Goal: Task Accomplishment & Management: Manage account settings

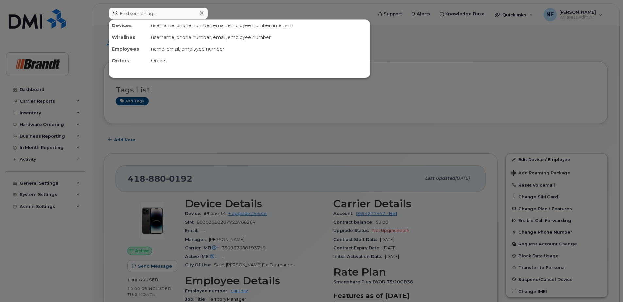
click at [173, 15] on input at bounding box center [158, 14] width 99 height 12
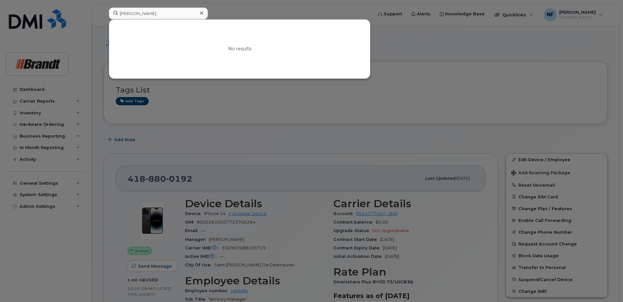
drag, startPoint x: 169, startPoint y: 14, endPoint x: 100, endPoint y: 13, distance: 69.3
click at [104, 13] on div "jenelle No results" at bounding box center [239, 15] width 270 height 14
type input "j"
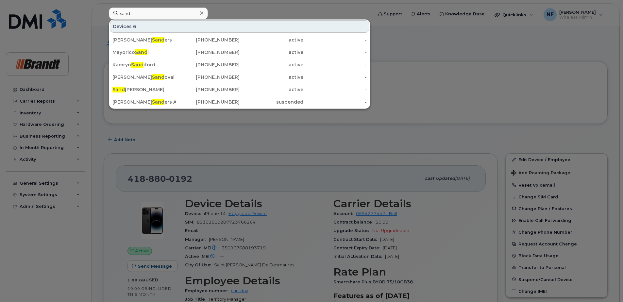
type input "sand"
drag, startPoint x: 161, startPoint y: 99, endPoint x: 187, endPoint y: 103, distance: 26.2
click at [161, 99] on div "Jennelle Sand ers At It" at bounding box center [145, 102] width 64 height 7
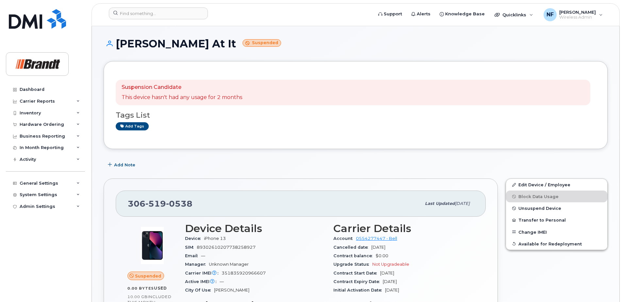
click at [539, 209] on span "Unsuspend Device" at bounding box center [540, 208] width 43 height 5
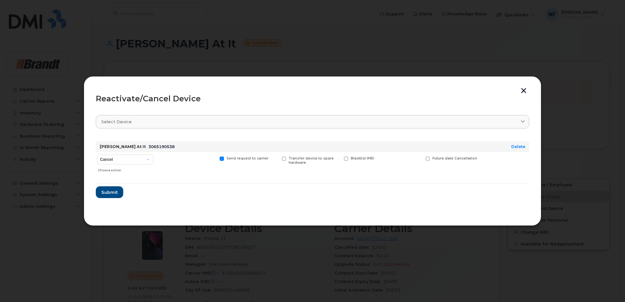
click at [159, 128] on link "Select device" at bounding box center [313, 121] width 434 height 13
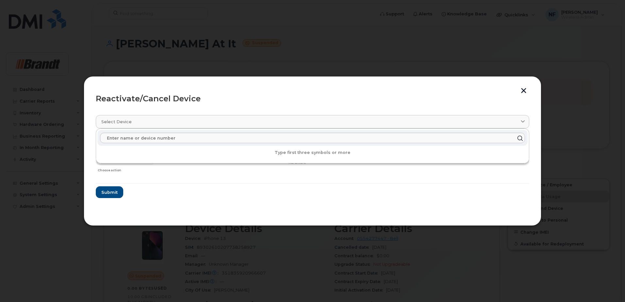
click at [241, 185] on form "Jennelle Sanders At It 3065190538 Delete Cancel Suspend - Extend Suspension Rea…" at bounding box center [313, 167] width 434 height 62
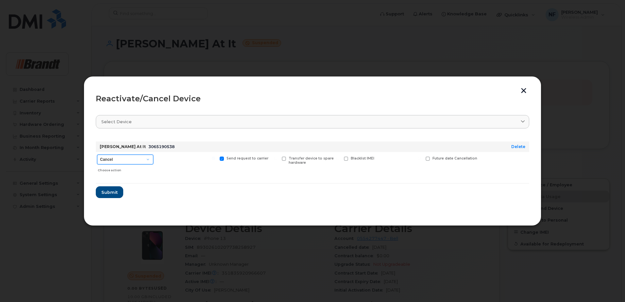
click at [145, 162] on select "Cancel Suspend - Extend Suspension Reactivate" at bounding box center [125, 160] width 56 height 10
select select "[object Object]"
click at [97, 155] on select "Cancel Suspend - Extend Suspension Reactivate" at bounding box center [125, 160] width 56 height 10
click at [397, 157] on span "New Username" at bounding box center [405, 158] width 27 height 4
click at [380, 157] on input "New Username" at bounding box center [378, 158] width 3 height 3
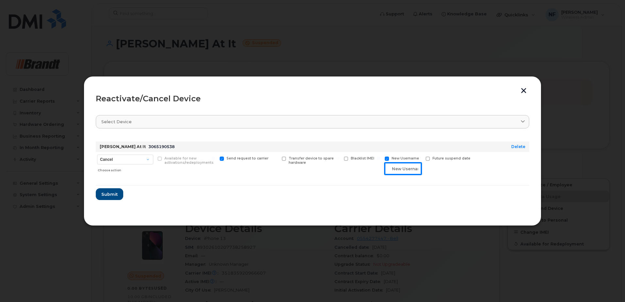
click at [395, 168] on input "text" at bounding box center [403, 169] width 37 height 12
click at [394, 160] on span "New Username" at bounding box center [405, 158] width 27 height 4
click at [380, 160] on input "New Username" at bounding box center [378, 158] width 3 height 3
checkbox input "false"
click at [117, 191] on span "Submit" at bounding box center [109, 192] width 16 height 6
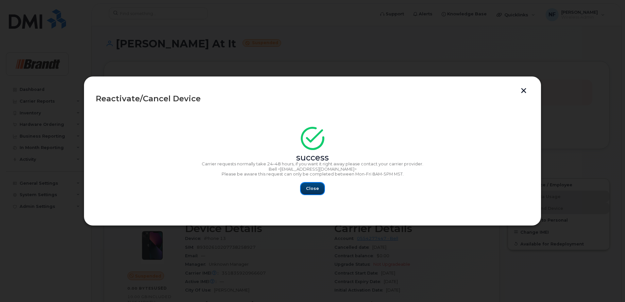
click at [322, 189] on button "Close" at bounding box center [313, 189] width 24 height 12
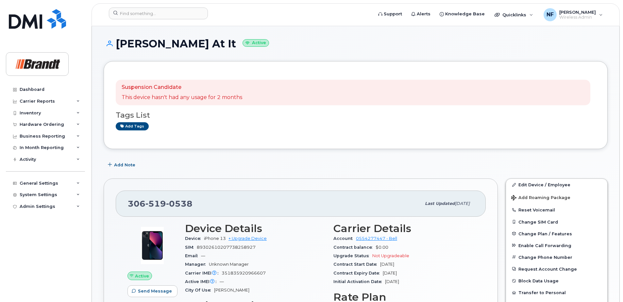
click at [185, 200] on span "0538" at bounding box center [179, 204] width 26 height 10
copy span "[PHONE_NUMBER]"
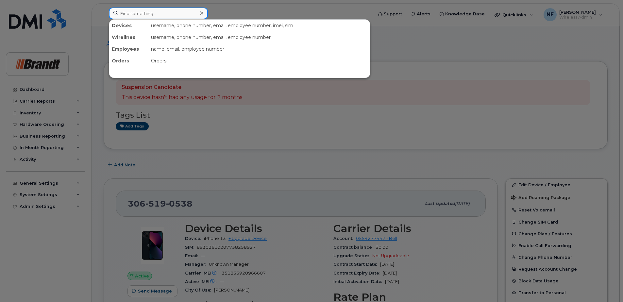
click at [168, 12] on input at bounding box center [158, 14] width 99 height 12
type input "paras"
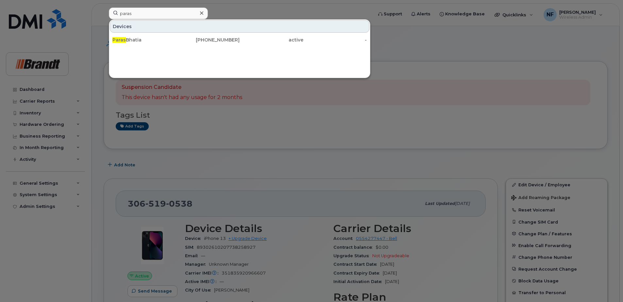
click at [187, 46] on div "Devices Paras Bhatia 306-510-8138 active -" at bounding box center [240, 48] width 262 height 59
click at [187, 43] on div "306-510-8138" at bounding box center [208, 40] width 64 height 7
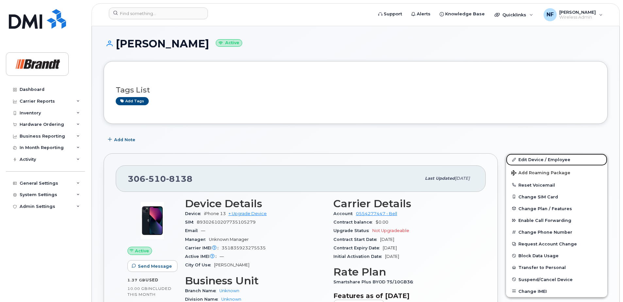
click at [540, 160] on link "Edit Device / Employee" at bounding box center [556, 160] width 101 height 12
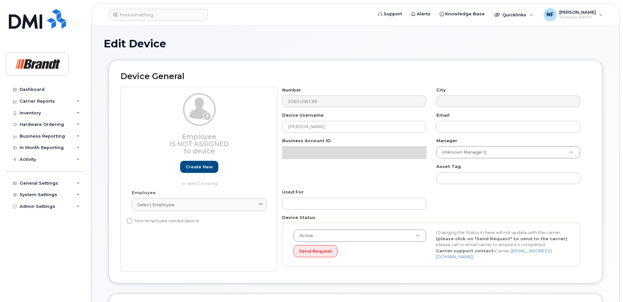
select select "33722384"
select select "34499151"
select select "35132258"
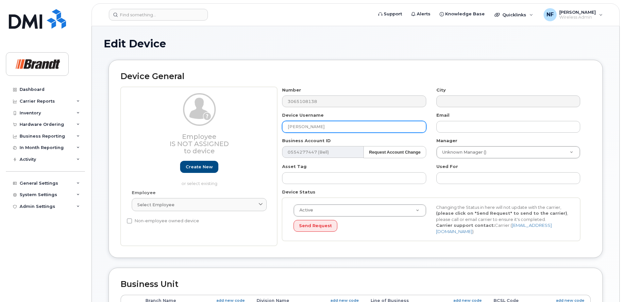
drag, startPoint x: 325, startPoint y: 128, endPoint x: 288, endPoint y: 125, distance: 37.7
click at [288, 125] on input "[PERSON_NAME]" at bounding box center [354, 127] width 144 height 12
type input "[PERSON_NAME]"
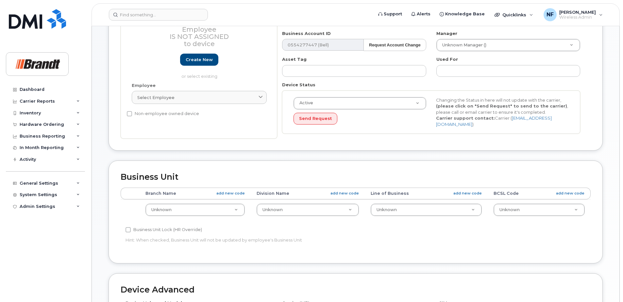
scroll to position [9, 0]
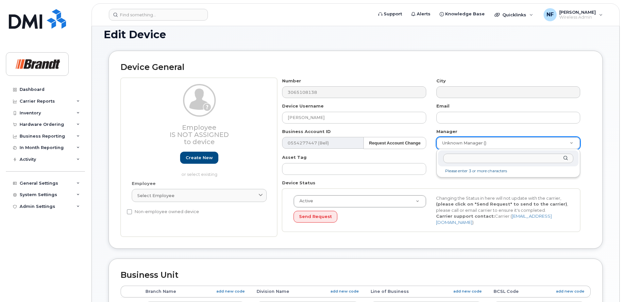
click at [488, 159] on input "text" at bounding box center [509, 158] width 130 height 9
drag, startPoint x: 472, startPoint y: 160, endPoint x: 437, endPoint y: 159, distance: 35.7
click at [437, 159] on div "raymond No matches found" at bounding box center [509, 163] width 144 height 28
type input "m"
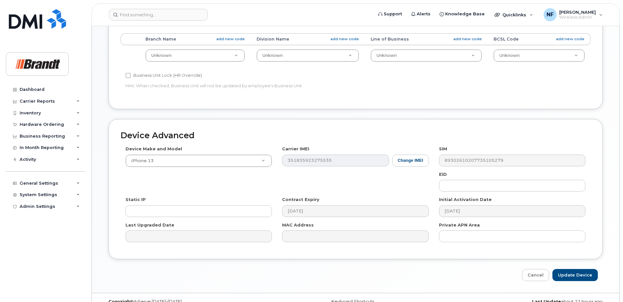
scroll to position [271, 0]
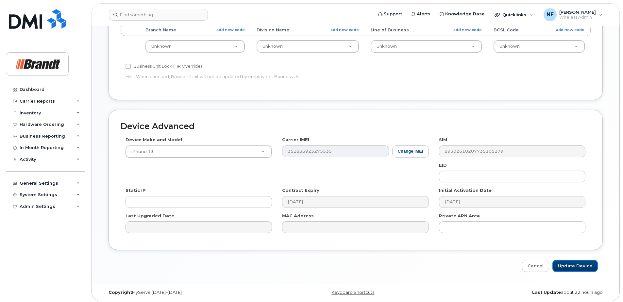
click at [579, 263] on input "Update Device" at bounding box center [575, 266] width 45 height 12
type input "Saving..."
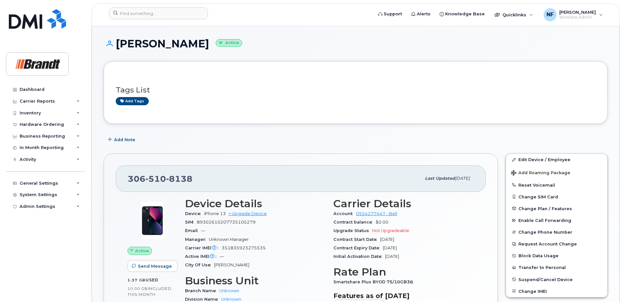
click at [184, 179] on span "8138" at bounding box center [179, 179] width 26 height 10
copy span "[PHONE_NUMBER]"
